Goal: Register for event/course

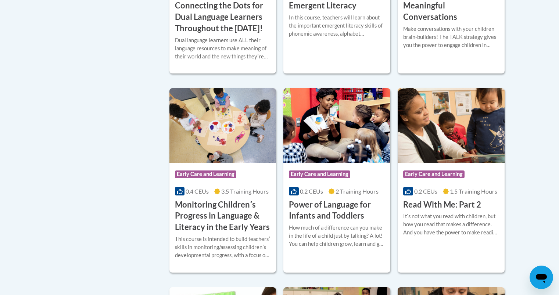
scroll to position [628, 0]
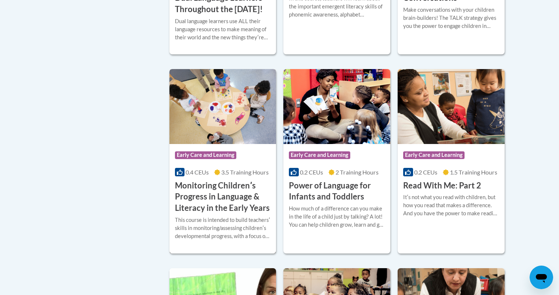
click at [247, 197] on h3 "Monitoring Childrenʹs Progress in Language & Literacy in the Early Years" at bounding box center [223, 197] width 96 height 34
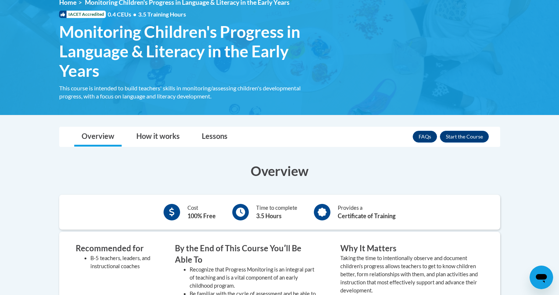
scroll to position [107, 0]
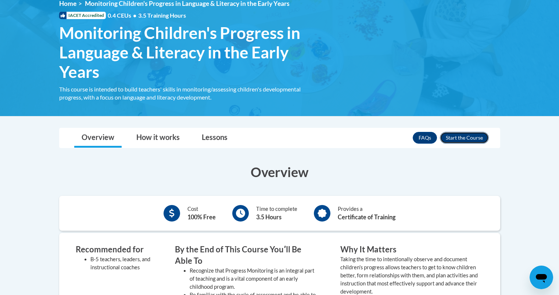
click at [462, 137] on button "Enroll" at bounding box center [464, 138] width 49 height 12
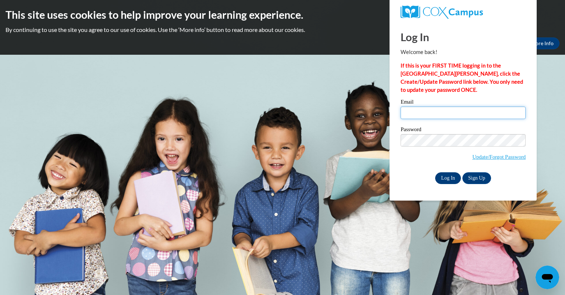
type input "akoslicetunes@gmail.com"
click at [452, 175] on input "Log In" at bounding box center [448, 178] width 26 height 12
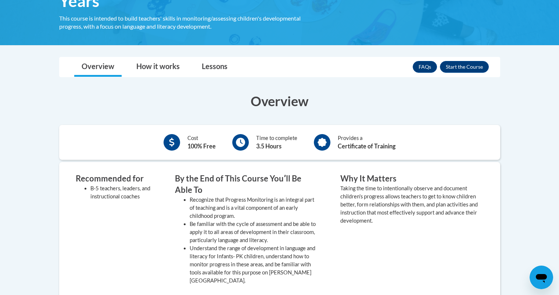
scroll to position [172, 0]
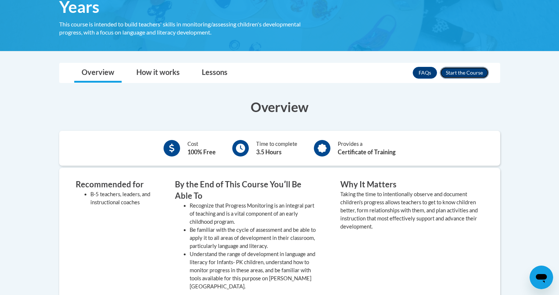
click at [479, 71] on button "Enroll" at bounding box center [464, 73] width 49 height 12
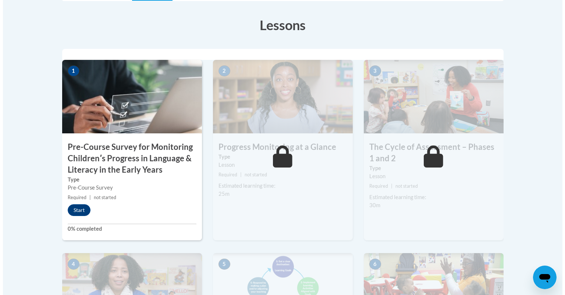
scroll to position [245, 0]
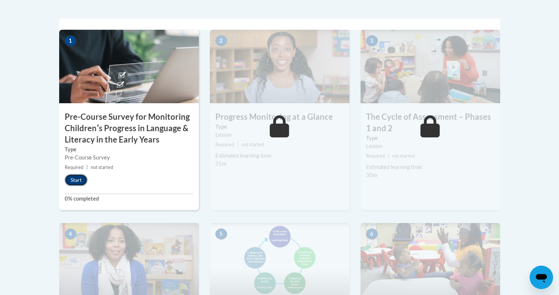
click at [73, 180] on button "Start" at bounding box center [76, 180] width 23 height 12
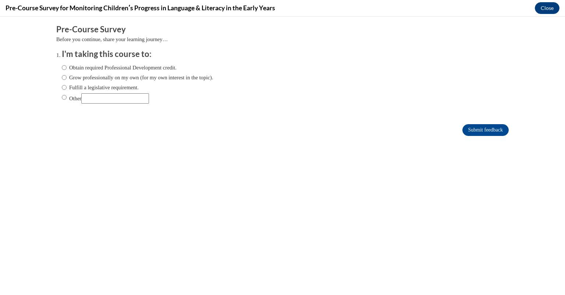
scroll to position [0, 0]
click at [123, 97] on input "Other" at bounding box center [115, 98] width 68 height 10
click at [105, 67] on label "Obtain required Professional Development credit." at bounding box center [119, 68] width 115 height 8
click at [67, 67] on input "Obtain required Professional Development credit." at bounding box center [64, 68] width 5 height 8
radio input "true"
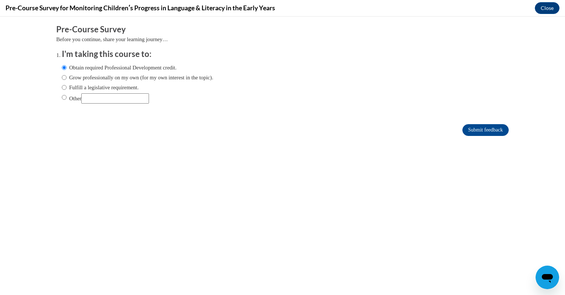
click at [191, 76] on label "Grow professionally on my own (for my own interest in the topic)." at bounding box center [137, 78] width 151 height 8
click at [67, 76] on input "Grow professionally on my own (for my own interest in the topic)." at bounding box center [64, 78] width 5 height 8
radio input "true"
click at [470, 126] on input "Submit feedback" at bounding box center [485, 130] width 46 height 12
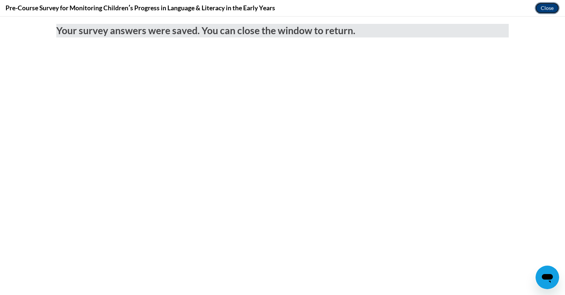
click at [541, 10] on button "Close" at bounding box center [546, 8] width 25 height 12
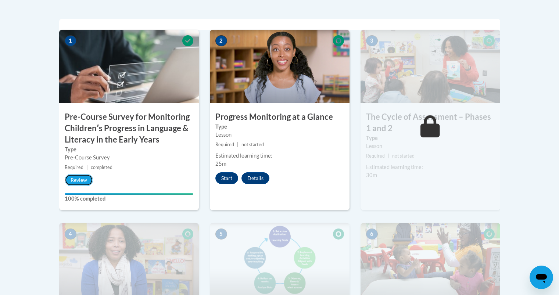
click at [77, 178] on button "Review" at bounding box center [79, 180] width 28 height 12
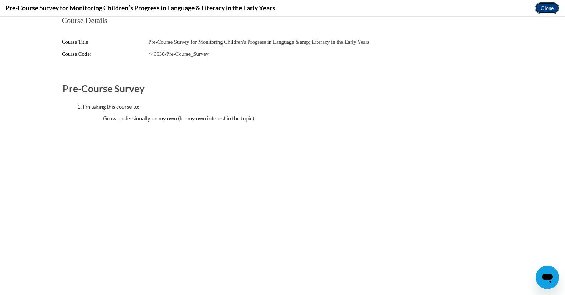
click at [545, 6] on button "Close" at bounding box center [546, 8] width 25 height 12
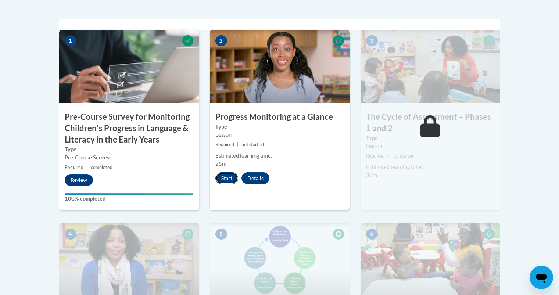
click at [221, 178] on button "Start" at bounding box center [226, 178] width 23 height 12
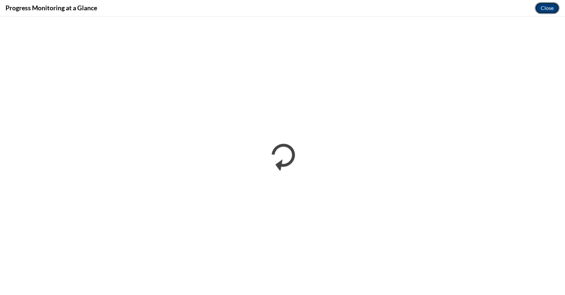
click at [555, 7] on button "Close" at bounding box center [546, 8] width 25 height 12
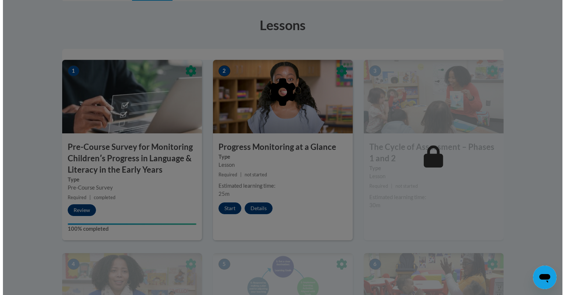
scroll to position [254, 0]
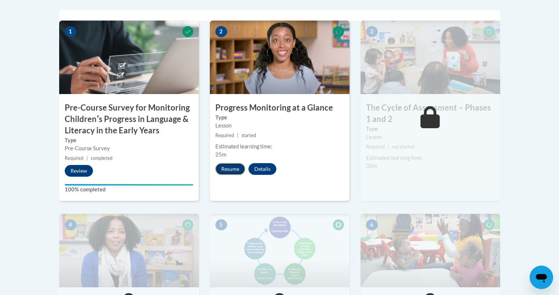
click at [232, 167] on button "Resume" at bounding box center [230, 169] width 30 height 12
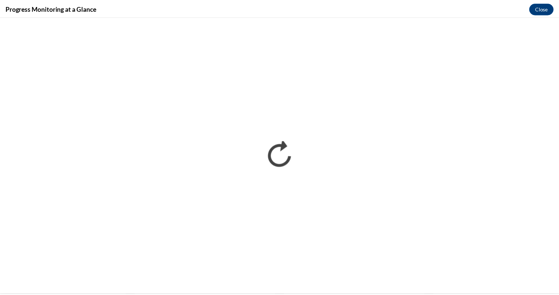
scroll to position [0, 0]
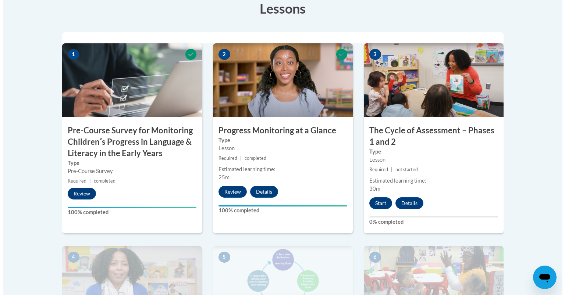
scroll to position [303, 0]
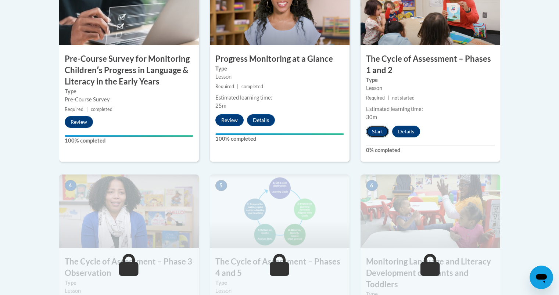
click at [378, 132] on button "Start" at bounding box center [377, 132] width 23 height 12
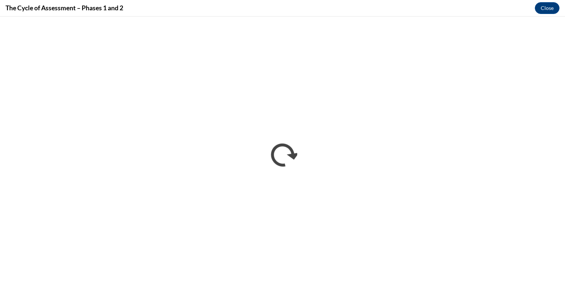
scroll to position [0, 0]
